Goal: Information Seeking & Learning: Learn about a topic

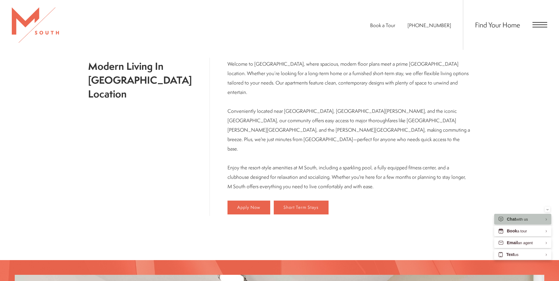
scroll to position [354, 0]
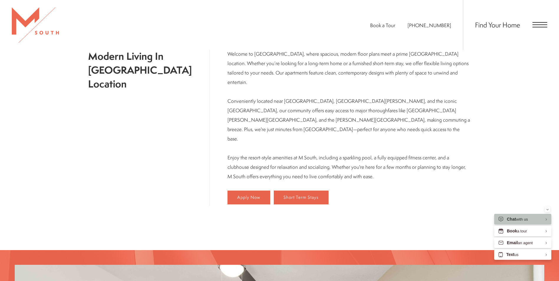
click at [534, 20] on div "Find Your Home" at bounding box center [505, 25] width 84 height 50
click at [535, 25] on span "Open Menu" at bounding box center [539, 24] width 15 height 1
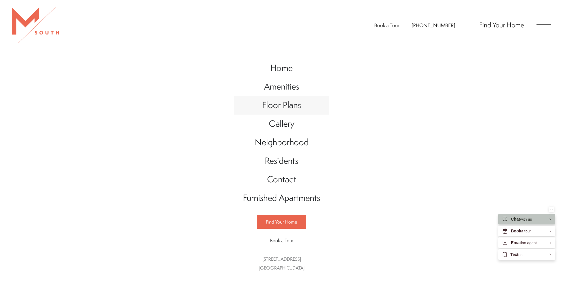
click at [282, 107] on span "Floor Plans" at bounding box center [281, 105] width 39 height 12
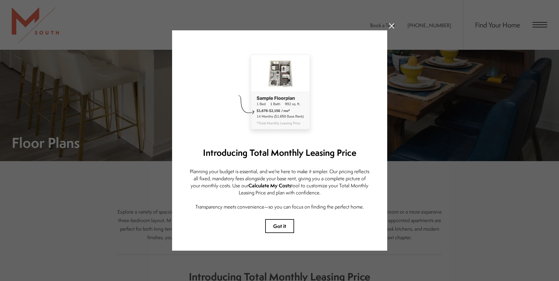
scroll to position [118, 0]
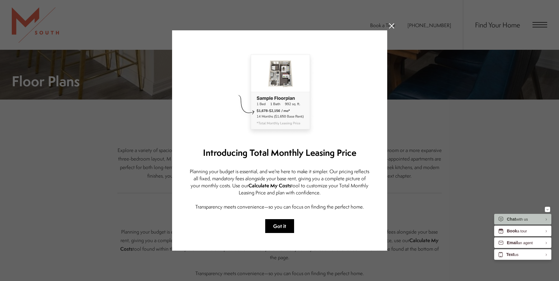
click at [279, 219] on button "Got it" at bounding box center [279, 226] width 29 height 14
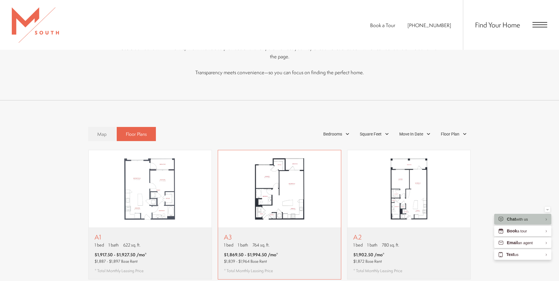
scroll to position [383, 0]
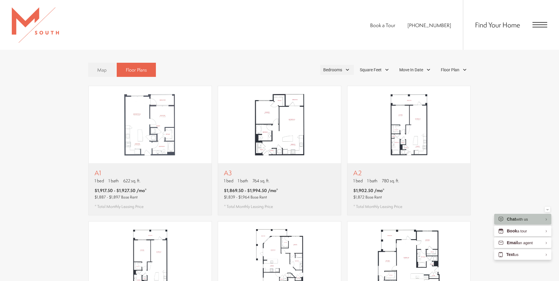
click at [346, 65] on div "Bedrooms" at bounding box center [337, 70] width 34 height 10
click at [332, 83] on span "1 Bedroom" at bounding box center [325, 86] width 29 height 6
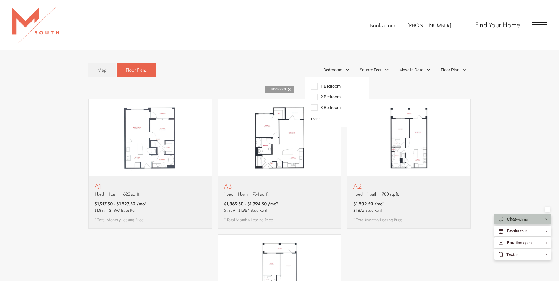
click at [69, 150] on div "A1 1 bed 1 bath 622 sq. ft. $1,917.50 - $1,927.50 /mo* $1,887 - $1,897 Base Ren…" at bounding box center [279, 231] width 535 height 265
click at [278, 117] on img "View floor plan A3" at bounding box center [279, 137] width 123 height 77
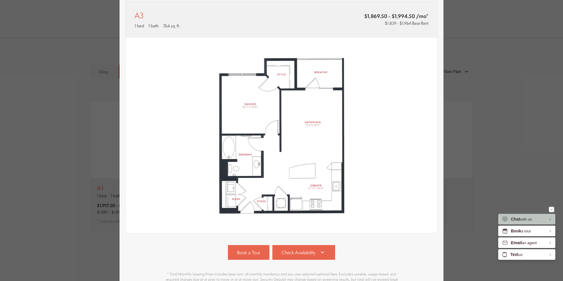
scroll to position [29, 0]
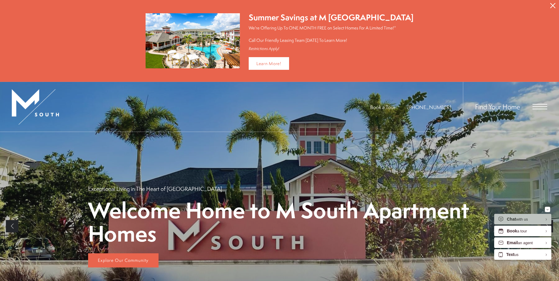
click at [534, 110] on div "Find Your Home" at bounding box center [505, 107] width 84 height 50
click at [536, 106] on span "Open Menu" at bounding box center [539, 106] width 15 height 1
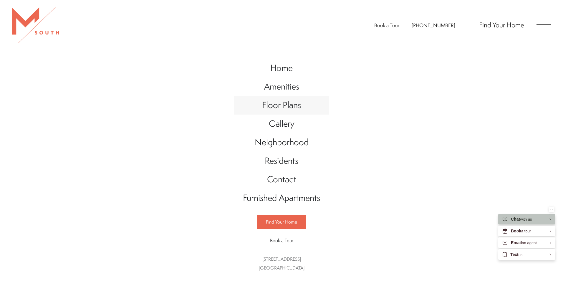
click at [279, 104] on span "Floor Plans" at bounding box center [281, 105] width 39 height 12
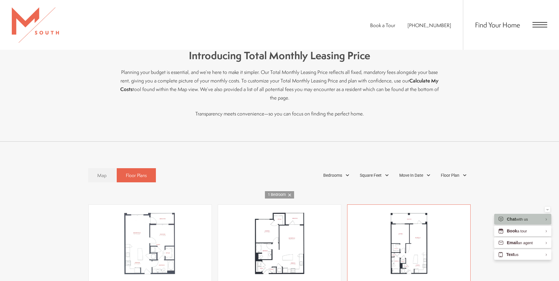
scroll to position [324, 0]
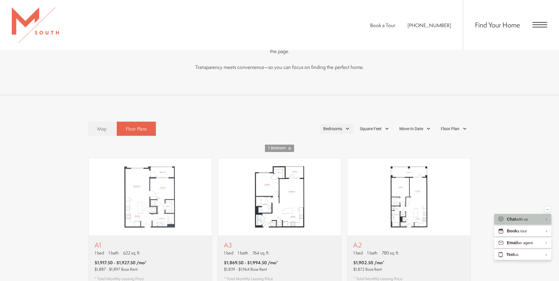
click at [340, 126] on span "Bedrooms" at bounding box center [332, 129] width 19 height 6
click at [314, 153] on span "2 Bedroom" at bounding box center [325, 156] width 29 height 6
click at [282, 119] on div "Map Floor Plans 2 Bedrooms 1 Bedroom 2 Bedroom Clear" at bounding box center [279, 129] width 383 height 20
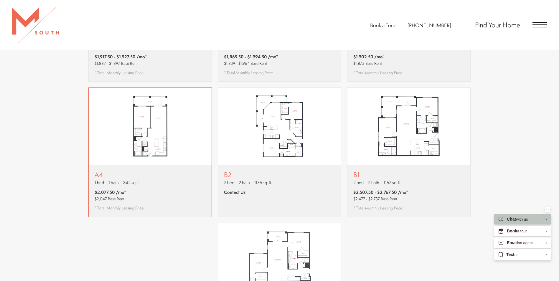
scroll to position [530, 0]
click at [270, 114] on img "View floor plan B2" at bounding box center [279, 126] width 123 height 77
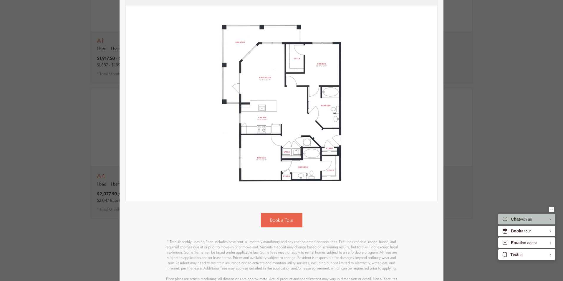
scroll to position [59, 0]
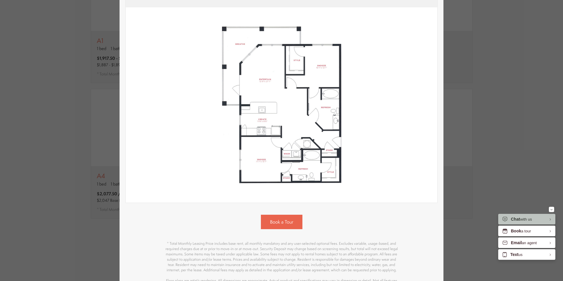
click at [84, 66] on div "B2 2 bed 2 bath 1136 sq. ft. Contact Us 2D 3D" at bounding box center [281, 140] width 563 height 281
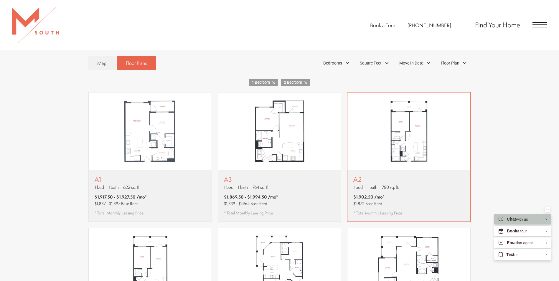
scroll to position [413, 0]
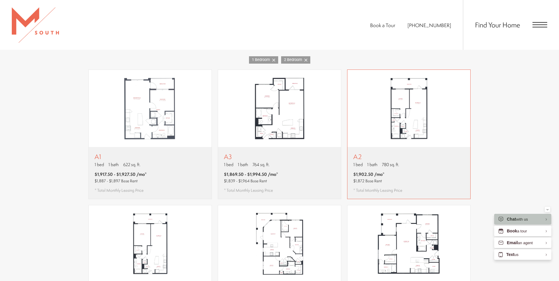
click at [412, 107] on img "View floor plan A2" at bounding box center [408, 108] width 123 height 77
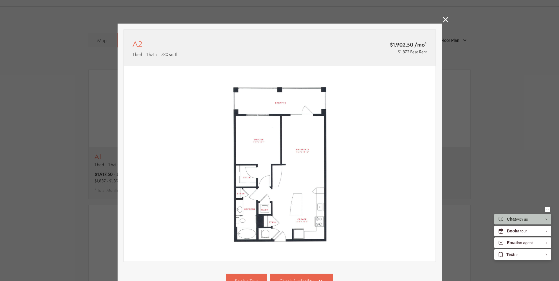
click at [86, 90] on div "A2 1 bed 1 bath 780 sq. ft. $1,902.50 /mo* $1,872 Base Rent 2D 3D" at bounding box center [279, 140] width 559 height 281
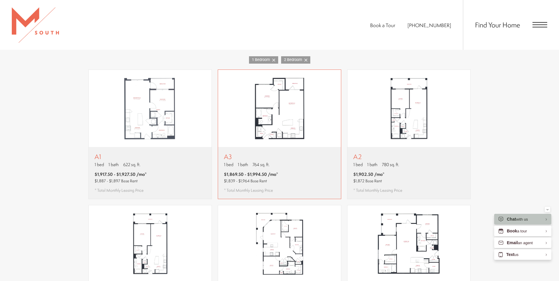
click at [283, 108] on img "View floor plan A3" at bounding box center [279, 108] width 123 height 77
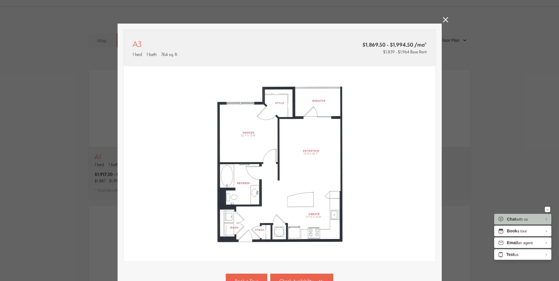
click at [480, 85] on div "A3 1 bed 1 bath 764 sq. ft. $1,869.50 - $1,994.50 /mo* $1,839 - $1,964 Base Ren…" at bounding box center [279, 140] width 559 height 281
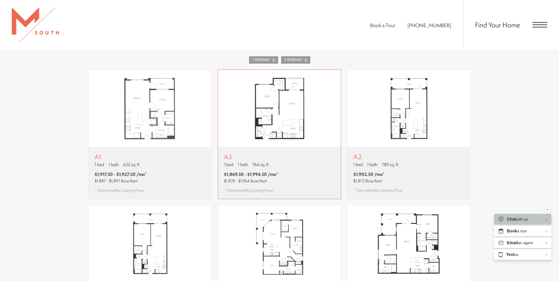
click at [263, 131] on img "View floor plan A3" at bounding box center [279, 108] width 123 height 77
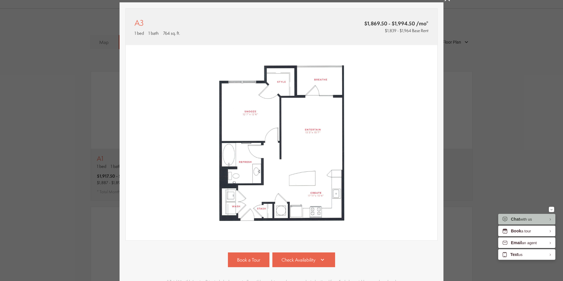
scroll to position [107, 0]
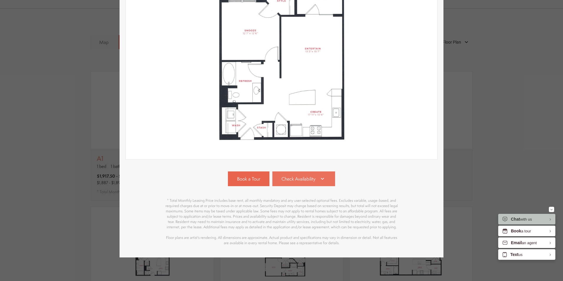
click at [319, 175] on icon at bounding box center [322, 178] width 7 height 7
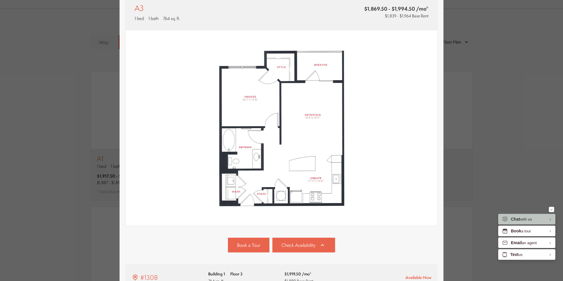
scroll to position [0, 0]
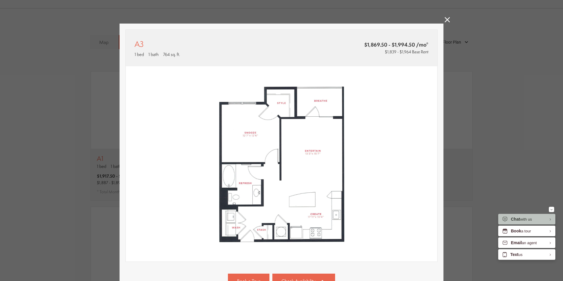
click at [446, 22] on icon at bounding box center [447, 19] width 5 height 5
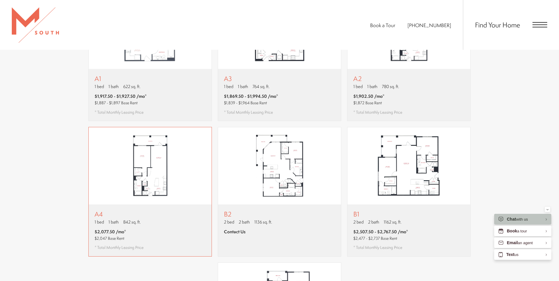
scroll to position [501, 0]
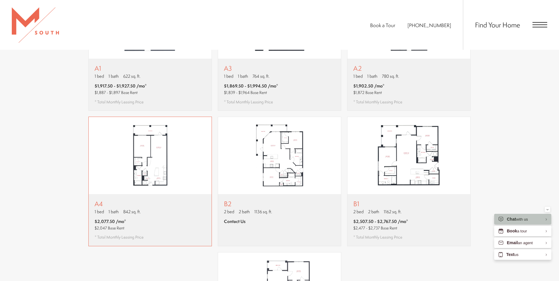
click at [162, 138] on img "View floor plan A4" at bounding box center [150, 155] width 123 height 77
